Goal: Transaction & Acquisition: Purchase product/service

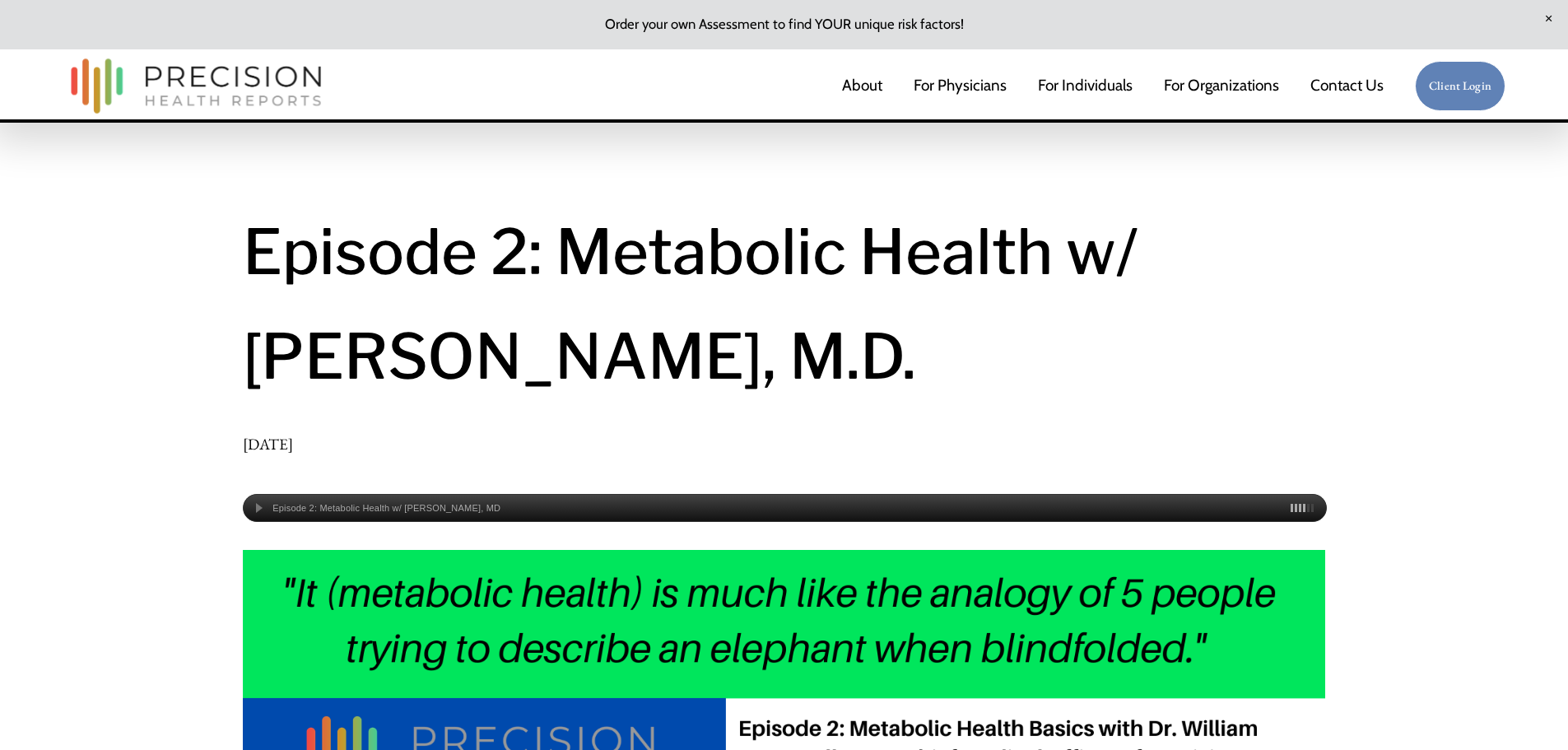
click at [255, 90] on img at bounding box center [196, 86] width 267 height 70
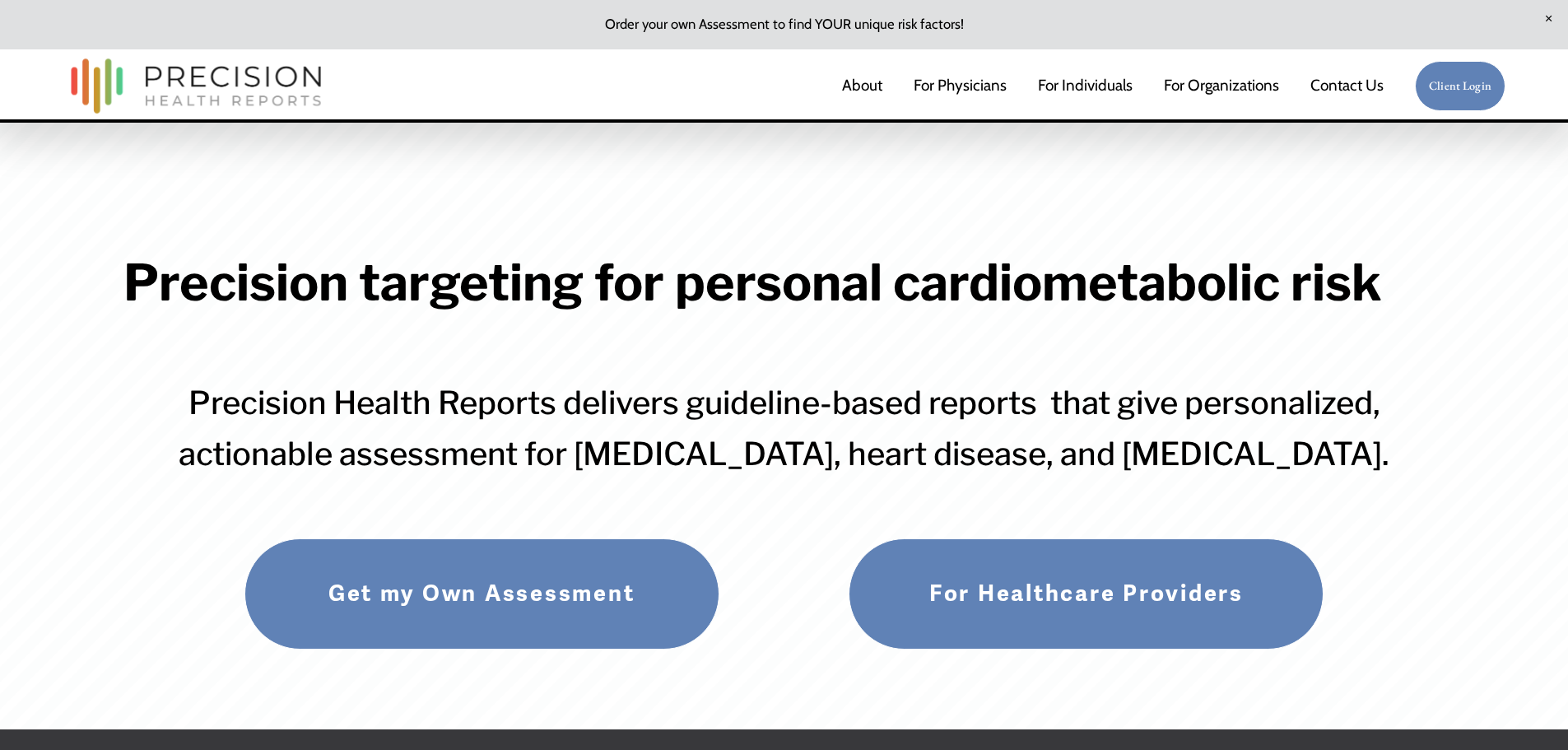
click at [859, 85] on link "About" at bounding box center [863, 86] width 41 height 34
click at [428, 580] on link "Get my Own Assessment" at bounding box center [481, 594] width 475 height 111
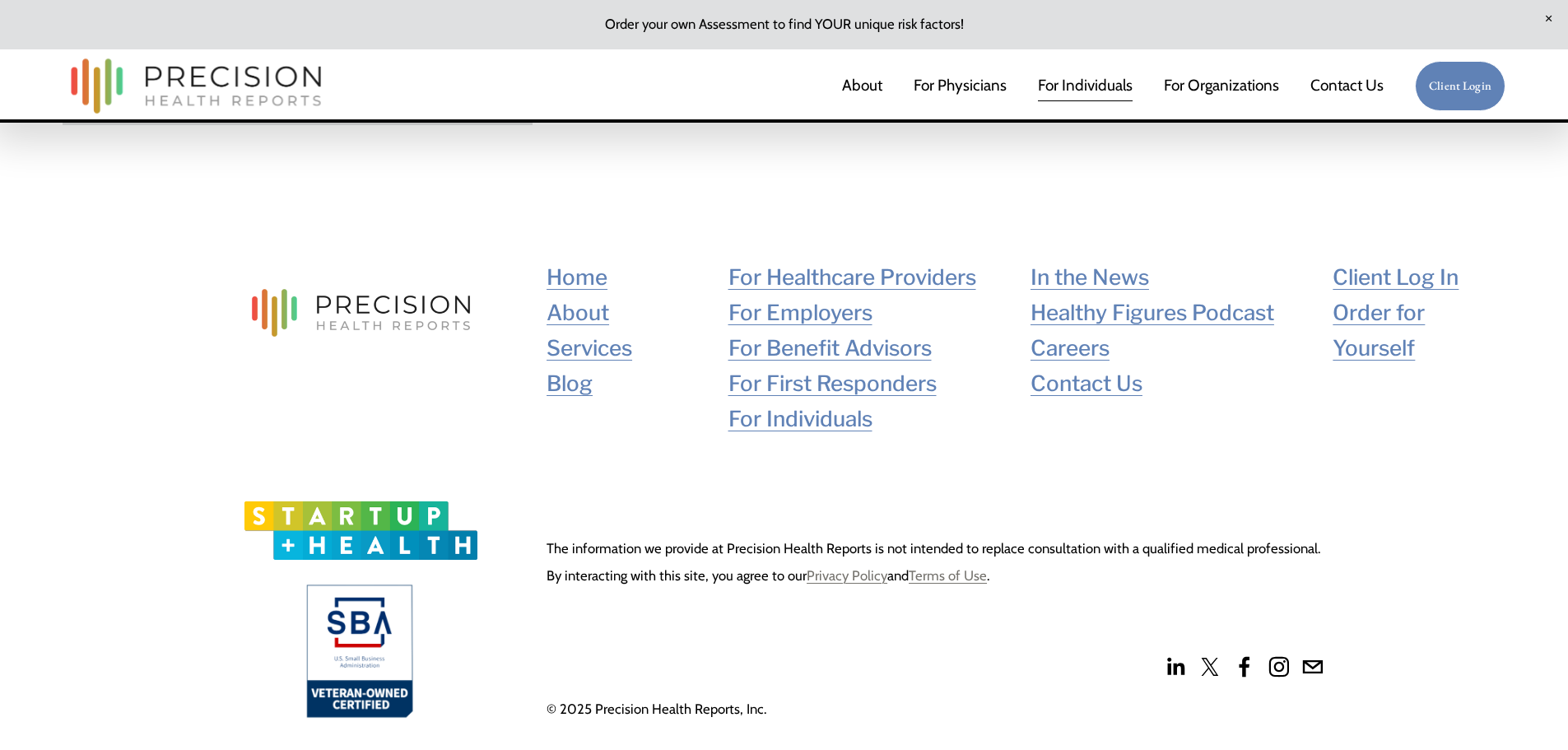
scroll to position [11378, 0]
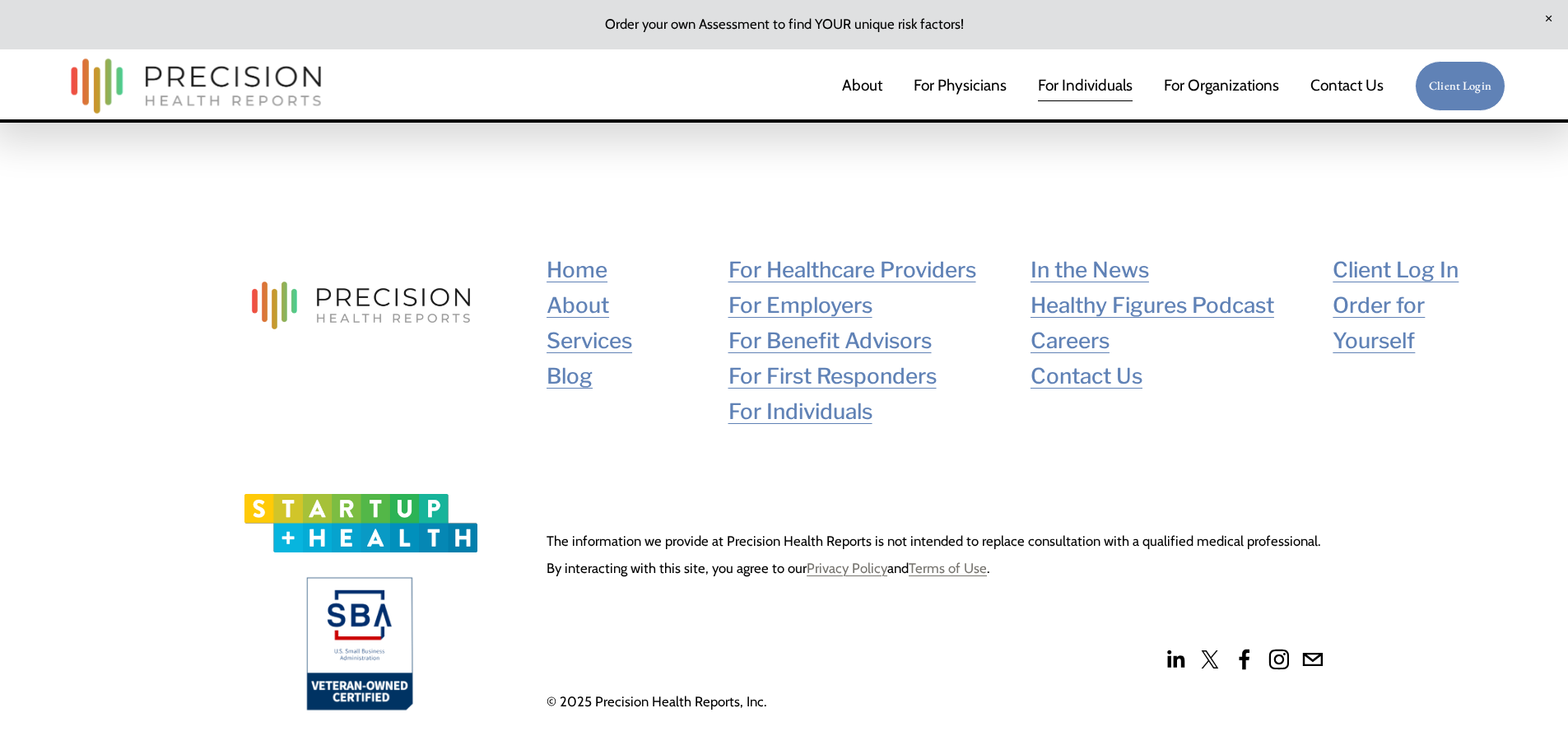
click at [1356, 301] on link "Order for Yourself" at bounding box center [1419, 322] width 172 height 70
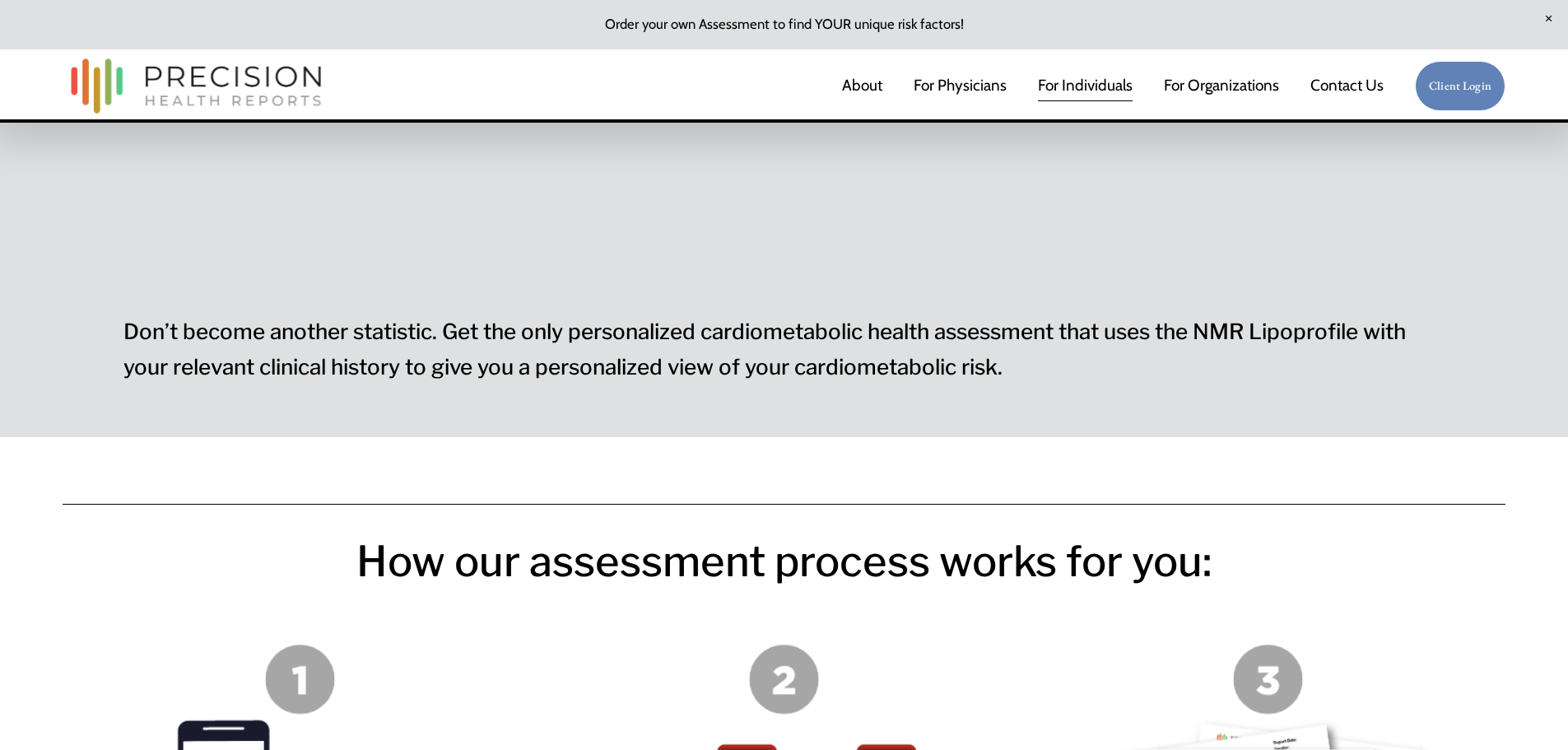
scroll to position [1977, 0]
